Goal: Transaction & Acquisition: Purchase product/service

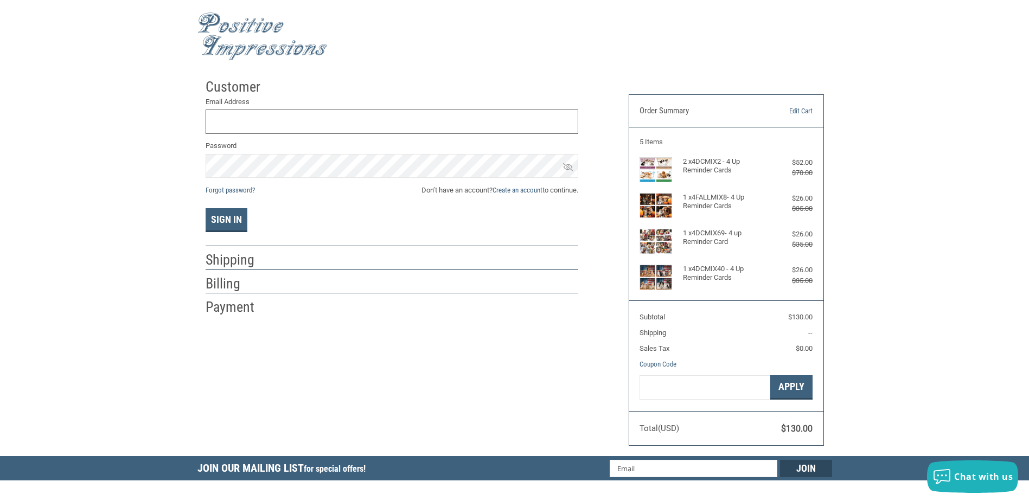
click at [285, 125] on input "Email Address" at bounding box center [392, 122] width 373 height 24
type input "[EMAIL_ADDRESS][DOMAIN_NAME]"
drag, startPoint x: 525, startPoint y: 426, endPoint x: 522, endPoint y: 405, distance: 20.8
click at [525, 418] on div "Customer Returning Customer Email Address [EMAIL_ADDRESS][DOMAIN_NAME] Password…" at bounding box center [515, 264] width 635 height 383
click at [565, 167] on icon at bounding box center [568, 167] width 10 height 10
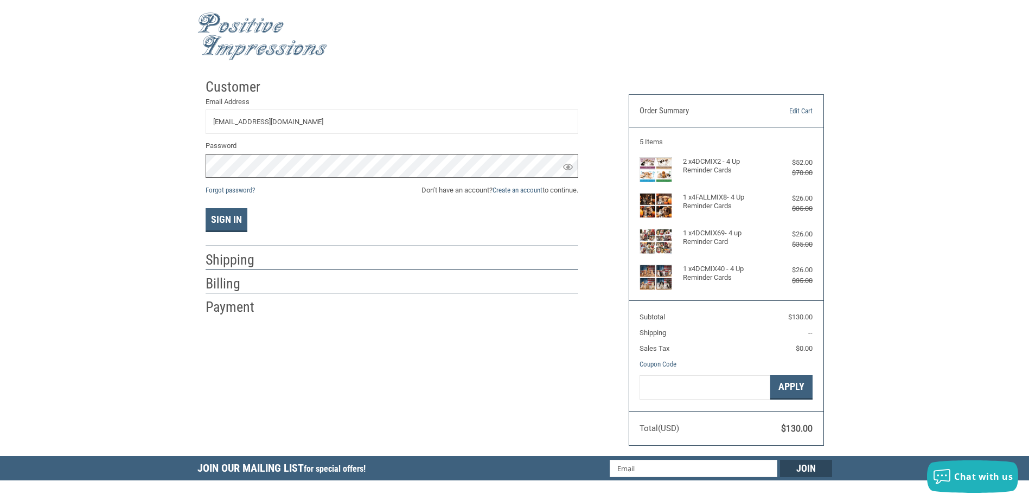
click at [192, 181] on div "Customer Returning Customer Email Address [EMAIL_ADDRESS][DOMAIN_NAME] Password…" at bounding box center [514, 264] width 1029 height 383
click at [221, 257] on h2 "Shipping" at bounding box center [237, 260] width 63 height 18
click at [248, 260] on h2 "Shipping" at bounding box center [237, 260] width 63 height 18
click at [249, 260] on h2 "Shipping" at bounding box center [237, 260] width 63 height 18
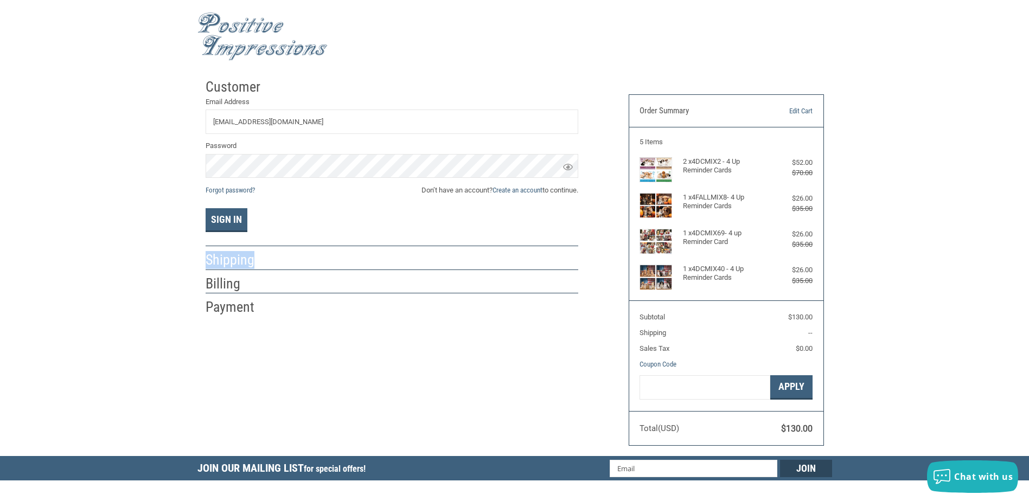
drag, startPoint x: 249, startPoint y: 260, endPoint x: 264, endPoint y: 259, distance: 15.2
click at [264, 259] on h2 "Shipping" at bounding box center [237, 260] width 63 height 18
click at [226, 214] on button "Sign In" at bounding box center [227, 220] width 42 height 24
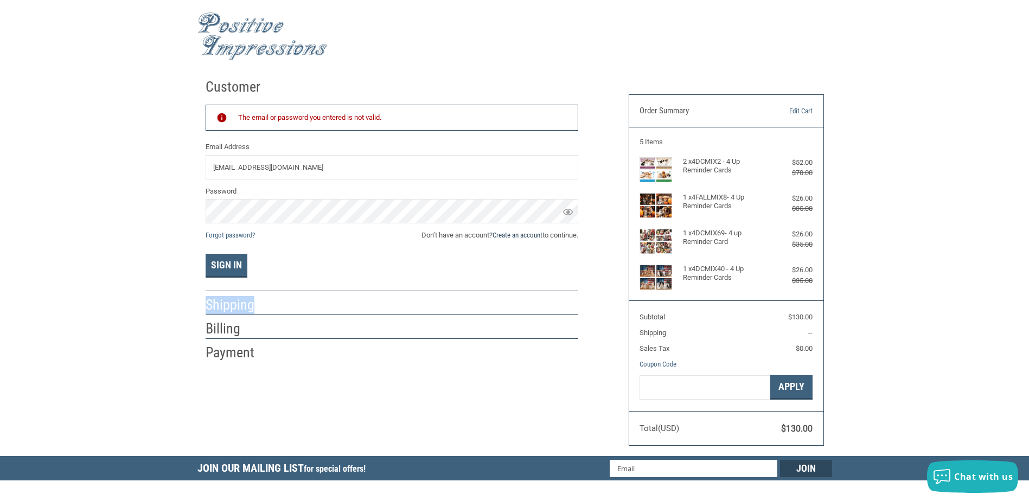
click at [499, 233] on link "Create an account" at bounding box center [518, 235] width 50 height 8
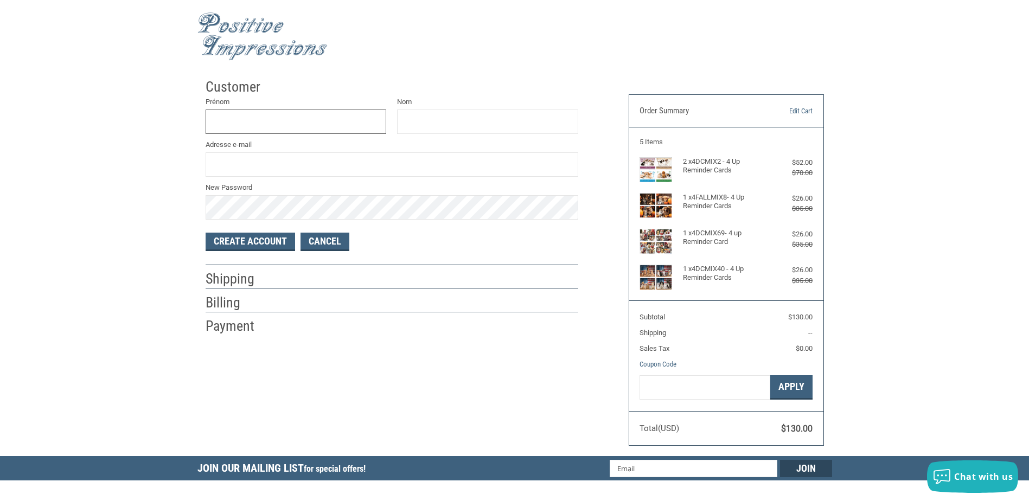
click at [249, 120] on input "Prénom" at bounding box center [296, 122] width 181 height 24
click at [322, 124] on input "[PERSON_NAME]" at bounding box center [296, 122] width 181 height 24
click at [328, 122] on input "[PERSON_NAME]" at bounding box center [296, 122] width 181 height 24
type input "[PERSON_NAME]"
click at [437, 125] on input "Nom" at bounding box center [487, 122] width 181 height 24
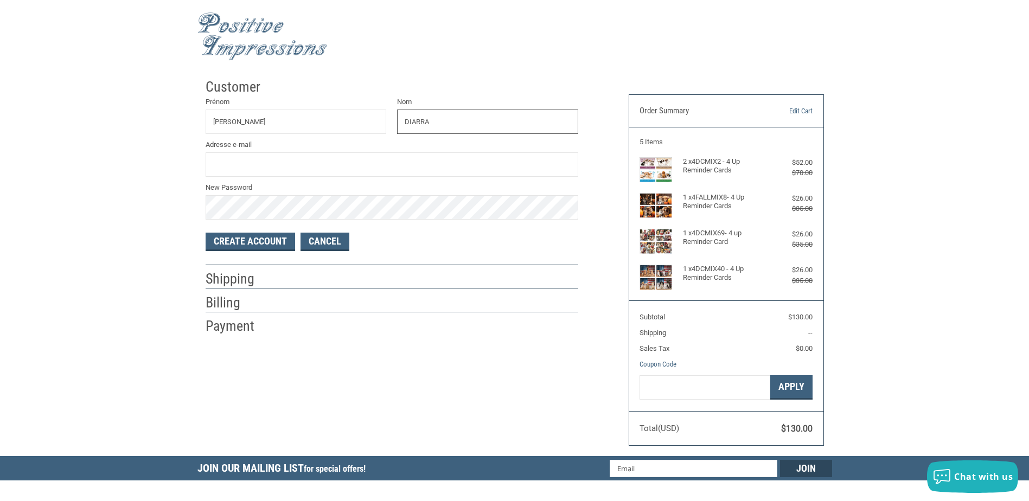
type input "DIARRA"
click at [286, 167] on input "Adresse e-mail" at bounding box center [392, 164] width 373 height 24
type input "[EMAIL_ADDRESS][DOMAIN_NAME]"
click at [257, 243] on button "Create Account" at bounding box center [251, 242] width 90 height 18
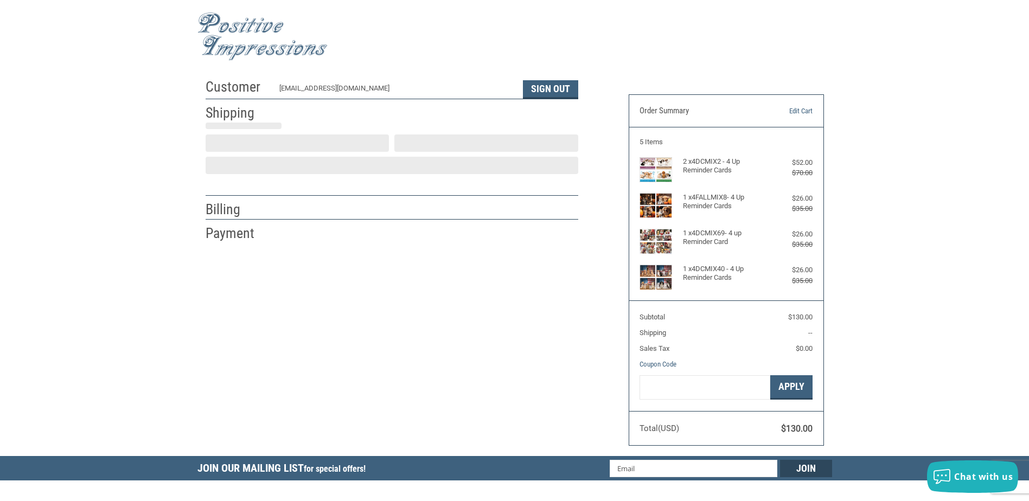
select select "US"
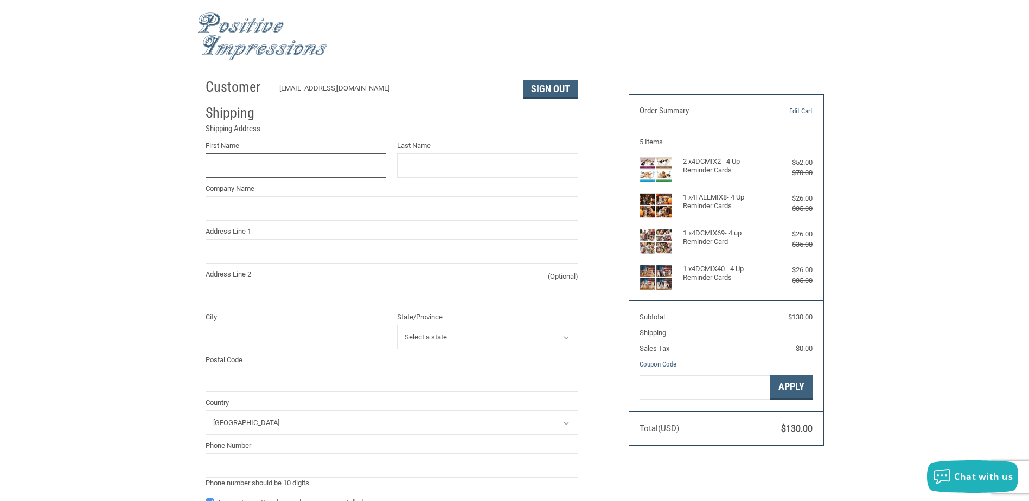
click at [262, 168] on input "First Name" at bounding box center [296, 166] width 181 height 24
type input "[PERSON_NAME]"
click at [494, 164] on input "Last Name" at bounding box center [487, 166] width 181 height 24
type input "DIARRA"
click at [256, 212] on input "Company Name" at bounding box center [392, 208] width 373 height 24
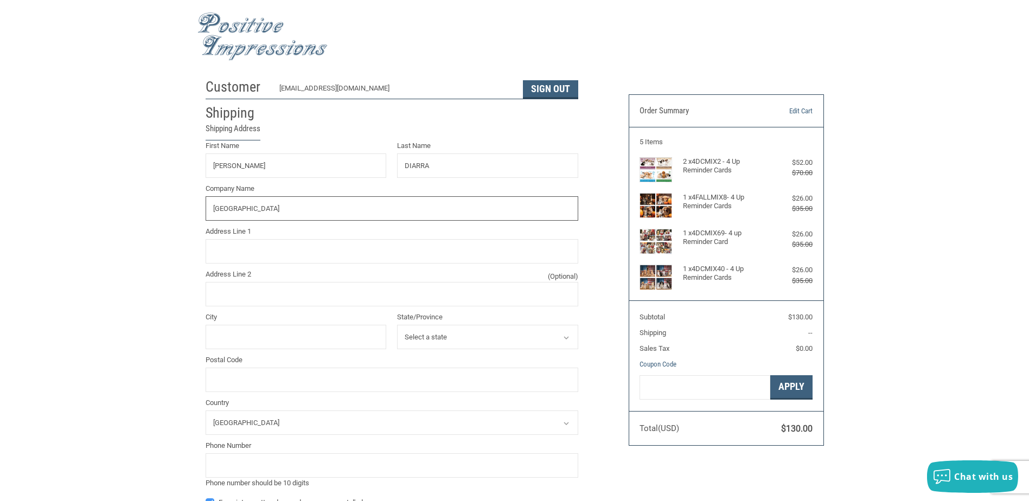
type input "[GEOGRAPHIC_DATA]"
click at [228, 254] on input "Address Line 1" at bounding box center [392, 251] width 373 height 24
type input "[STREET_ADDRESS]"
click at [258, 333] on input "City" at bounding box center [296, 337] width 181 height 24
type input "FORESTVILLE"
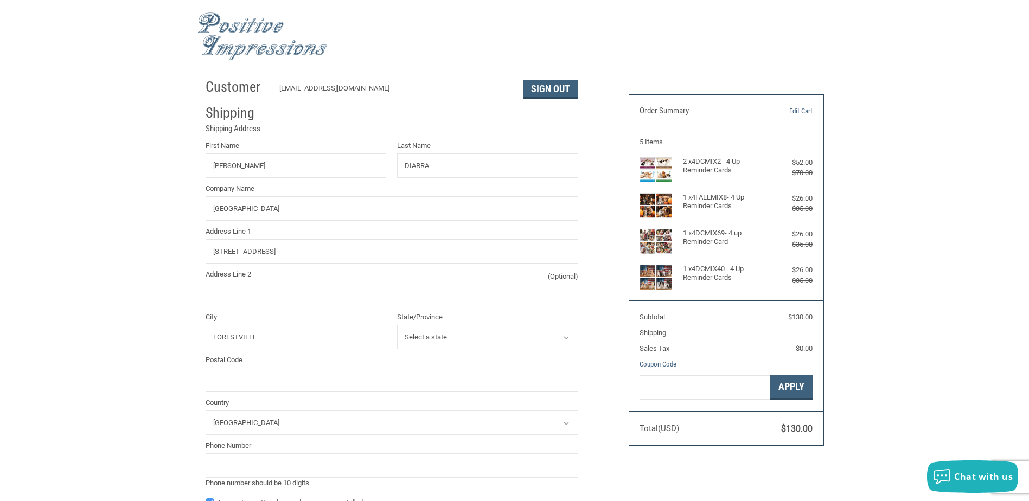
click at [569, 339] on icon at bounding box center [567, 338] width 10 height 10
click at [567, 338] on icon at bounding box center [567, 338] width 10 height 10
click at [565, 340] on icon at bounding box center [567, 338] width 10 height 10
click at [475, 340] on select "Select a state [US_STATE] [US_STATE] [US_STATE] [US_STATE] [GEOGRAPHIC_DATA] [U…" at bounding box center [487, 337] width 181 height 24
select select "MD"
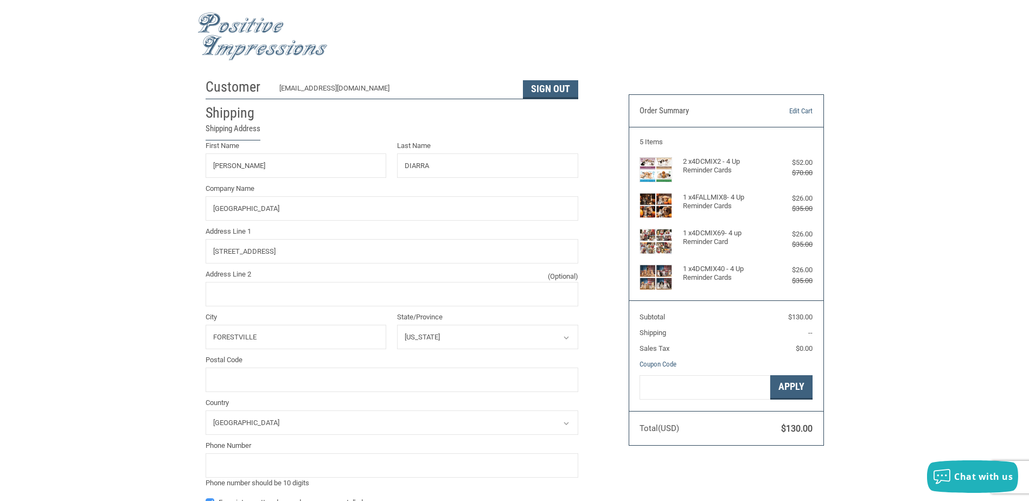
click at [397, 326] on select "Select a state [US_STATE] [US_STATE] [US_STATE] [US_STATE] [GEOGRAPHIC_DATA] [U…" at bounding box center [487, 337] width 181 height 24
click at [246, 382] on input "Postal Code" at bounding box center [392, 380] width 373 height 24
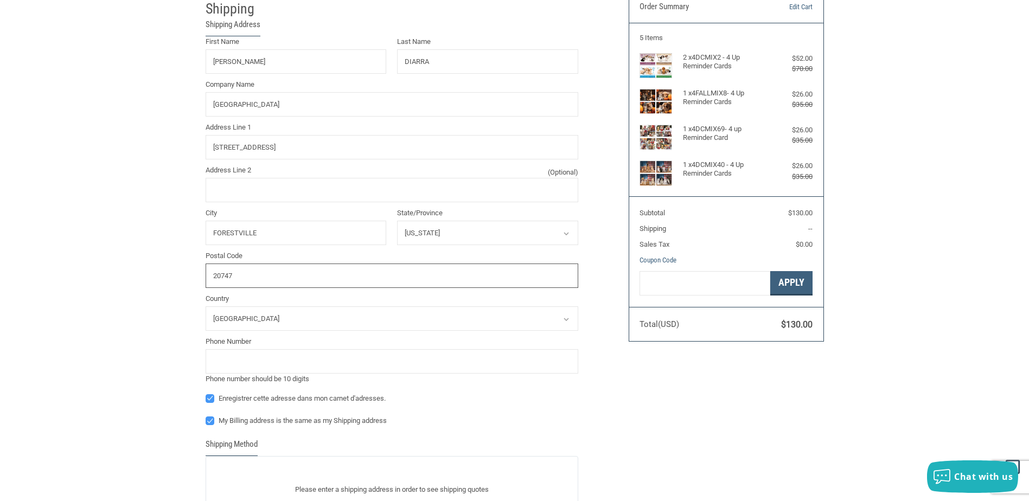
scroll to position [109, 0]
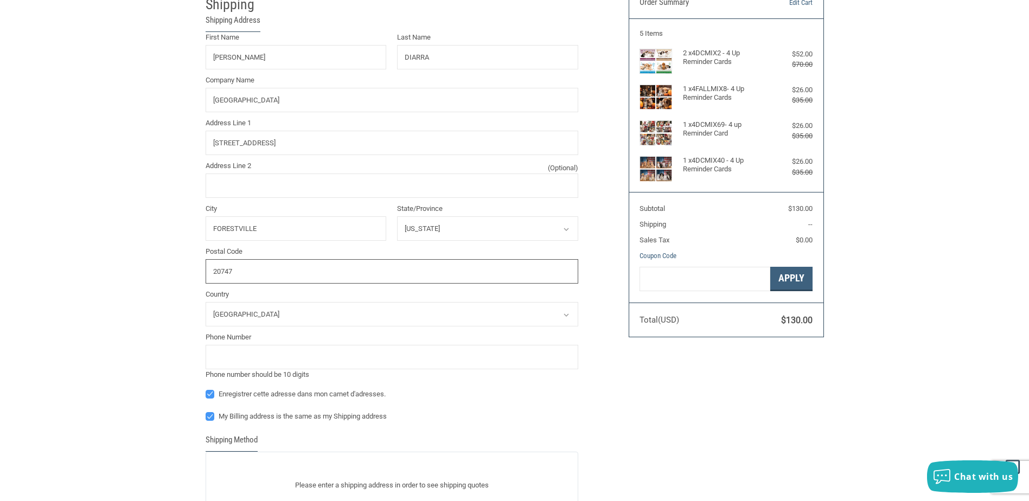
type input "20747"
click at [265, 315] on select "Select a country [GEOGRAPHIC_DATA]" at bounding box center [392, 314] width 373 height 24
click at [206, 303] on select "Select a country [GEOGRAPHIC_DATA]" at bounding box center [392, 314] width 373 height 24
click at [299, 355] on input "tel" at bounding box center [392, 357] width 373 height 24
type input "3017365288"
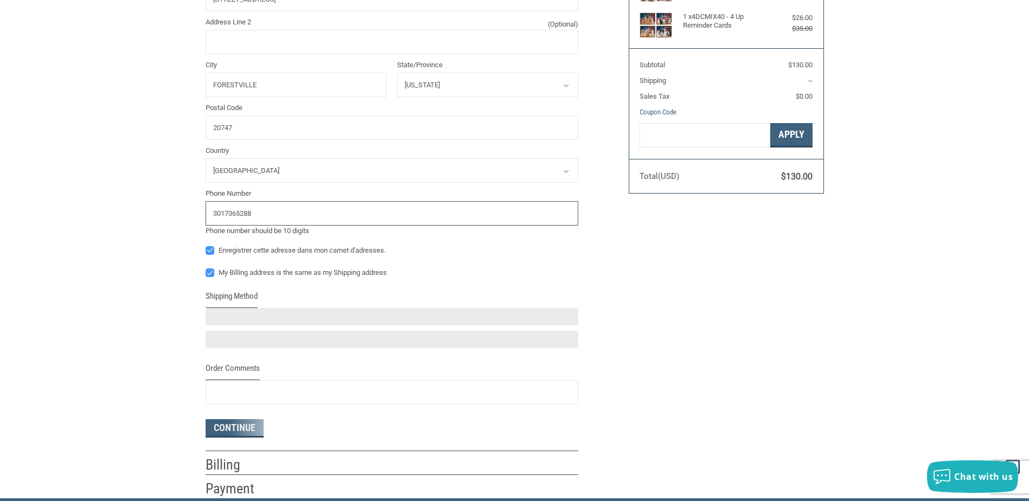
scroll to position [271, 0]
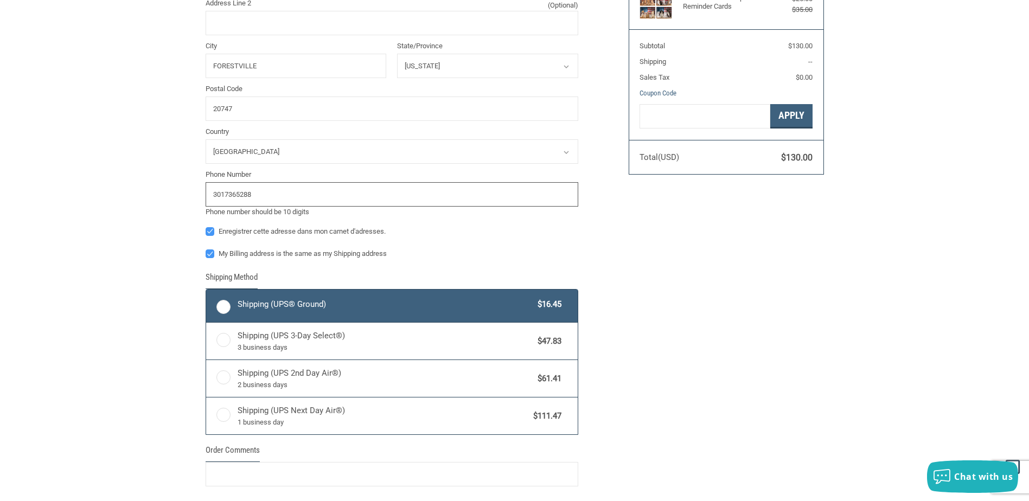
radio input "true"
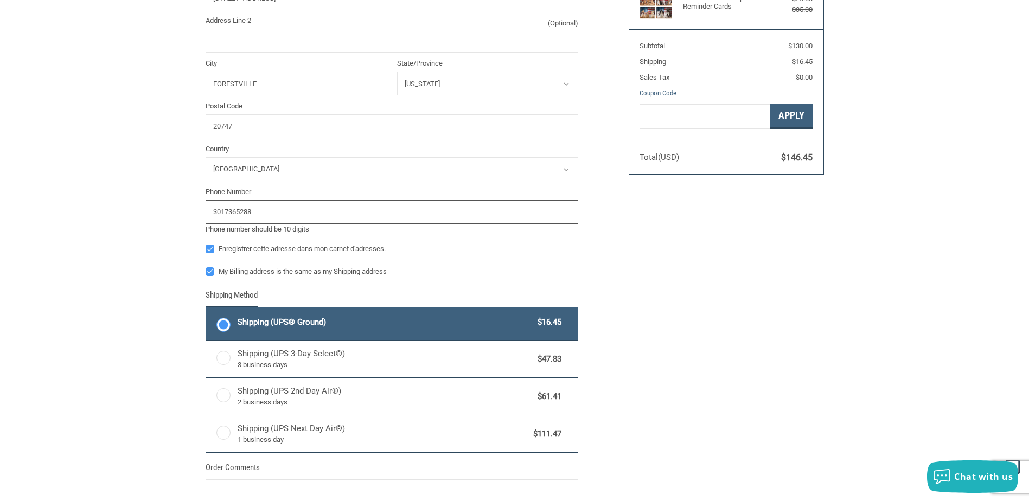
scroll to position [289, 0]
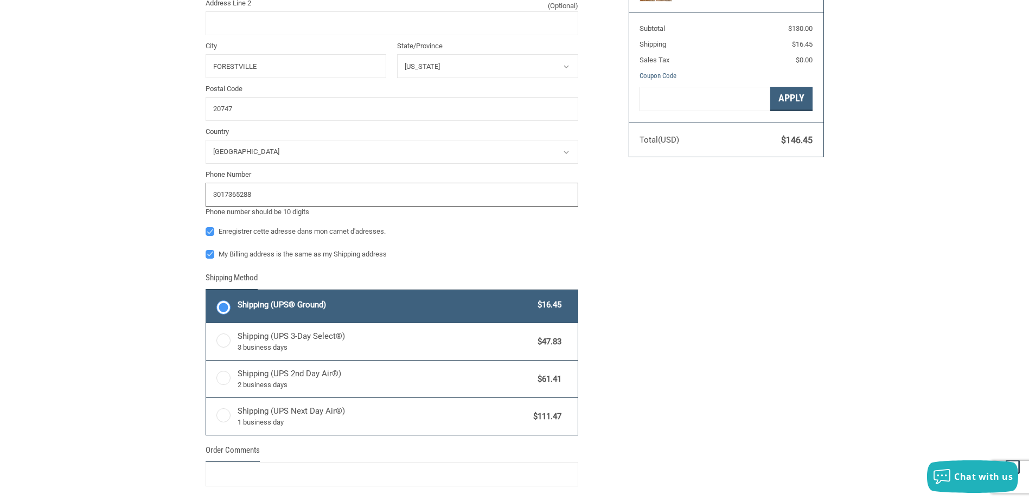
type input "3017365288"
click at [331, 304] on span "Shipping (UPS® Ground)" at bounding box center [385, 305] width 295 height 12
click at [207, 292] on input "Shipping (UPS® Ground) $16.45" at bounding box center [206, 291] width 1 height 1
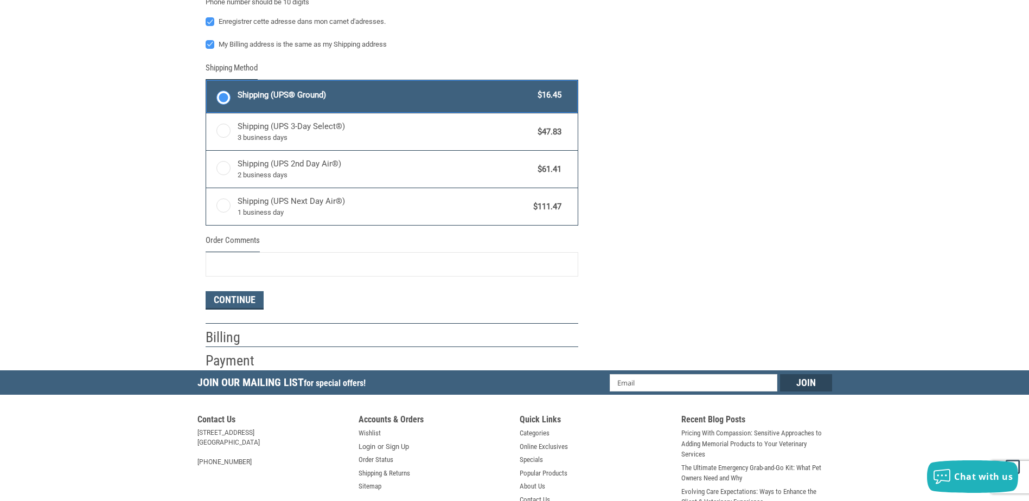
scroll to position [506, 0]
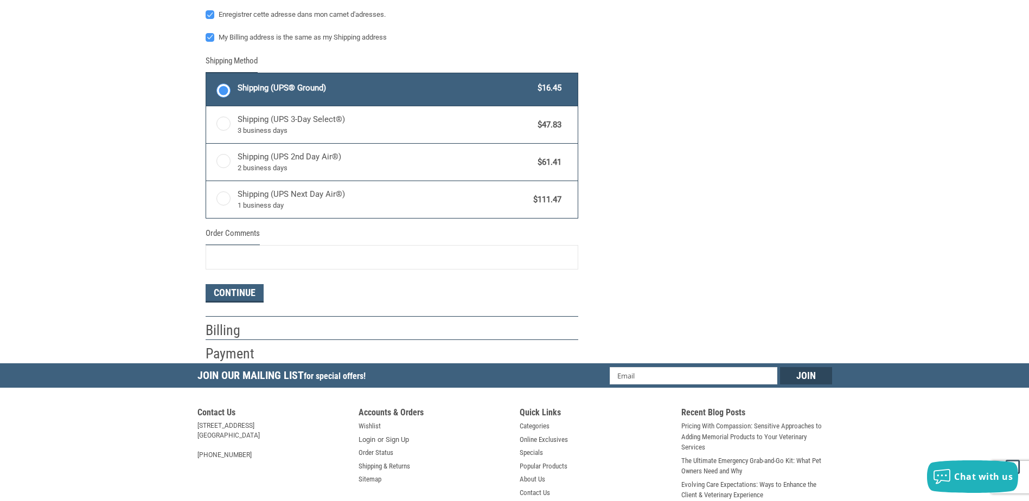
click at [231, 333] on h2 "Billing" at bounding box center [237, 331] width 63 height 18
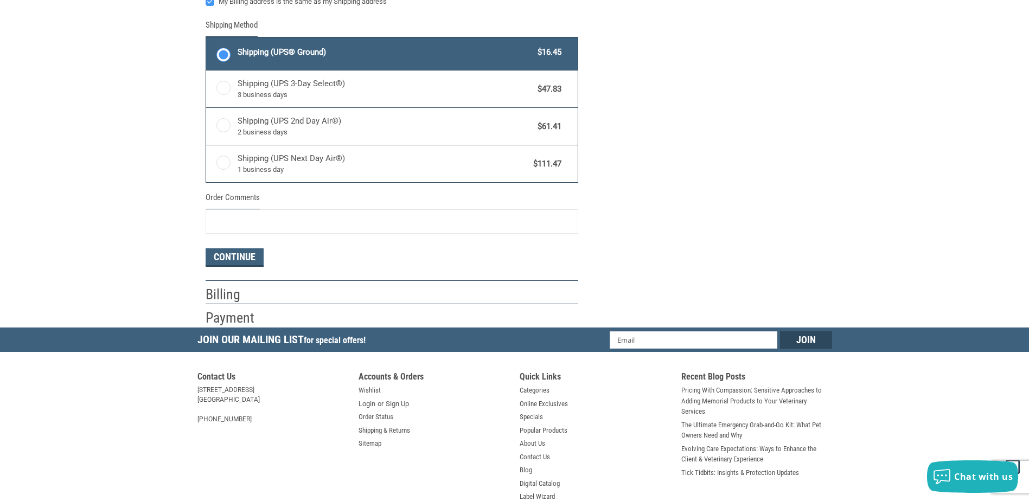
scroll to position [560, 0]
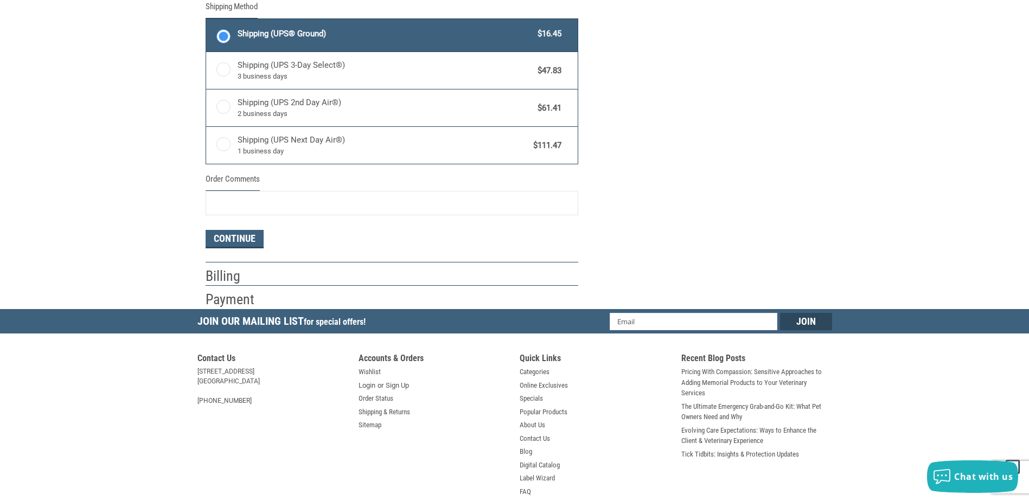
click at [226, 274] on h2 "Billing" at bounding box center [237, 277] width 63 height 18
click at [227, 274] on h2 "Billing" at bounding box center [237, 277] width 63 height 18
drag, startPoint x: 227, startPoint y: 274, endPoint x: 226, endPoint y: 239, distance: 34.7
click at [226, 239] on button "Continue" at bounding box center [235, 239] width 58 height 18
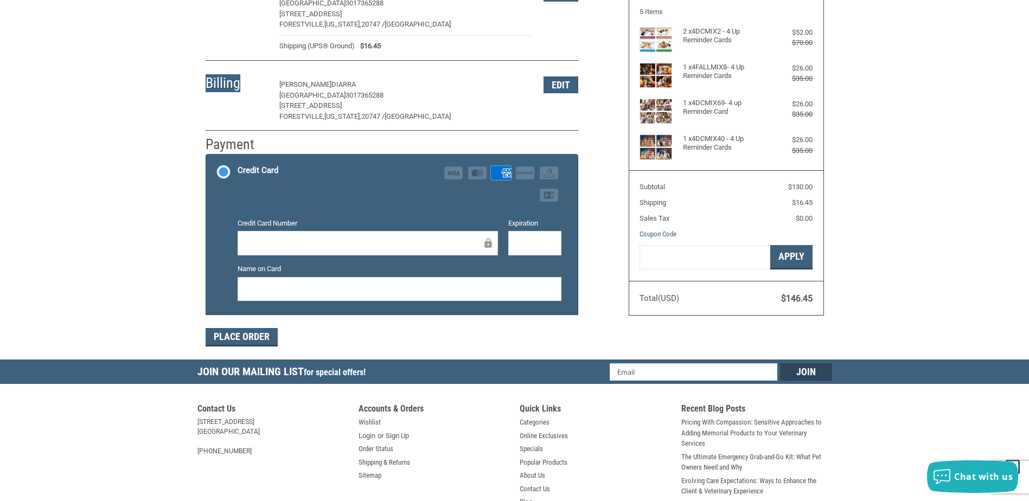
scroll to position [160, 0]
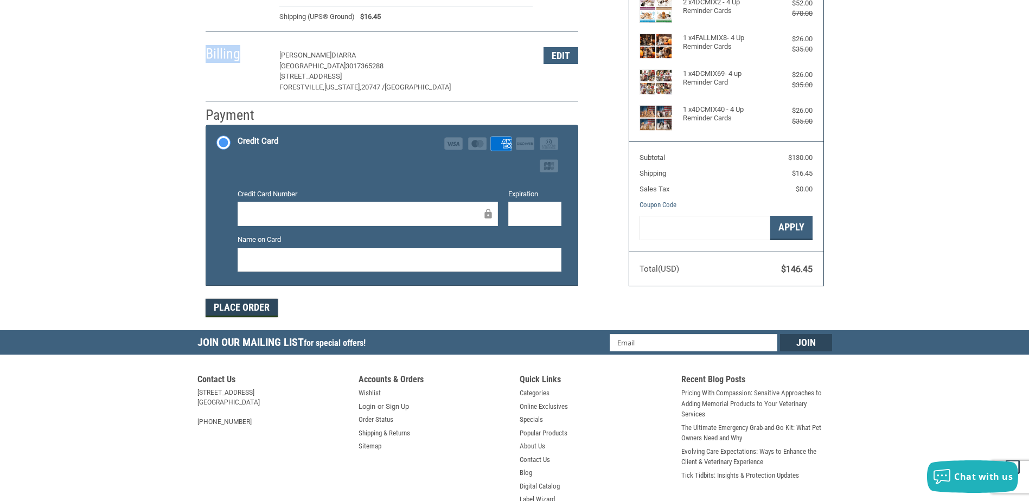
click at [246, 308] on button "Place Order" at bounding box center [242, 308] width 72 height 18
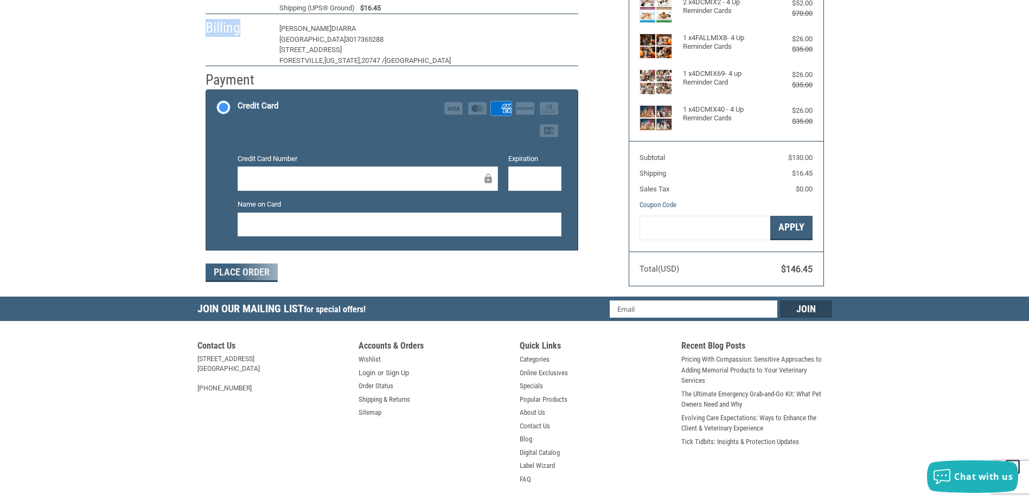
scroll to position [123, 0]
